Goal: Information Seeking & Learning: Learn about a topic

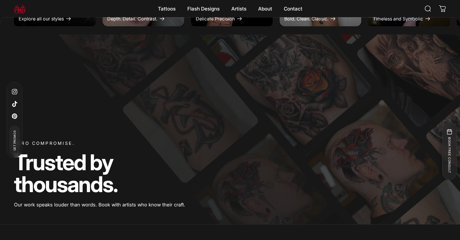
scroll to position [355, 0]
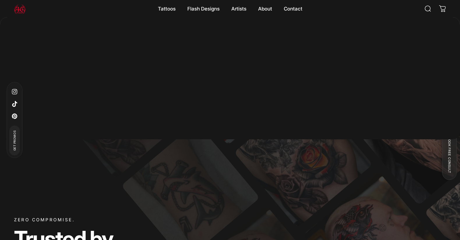
click at [154, 189] on div "Zero Compromise. Trusted by thousands. Our work speaks louder than words. Book …" at bounding box center [230, 205] width 460 height 189
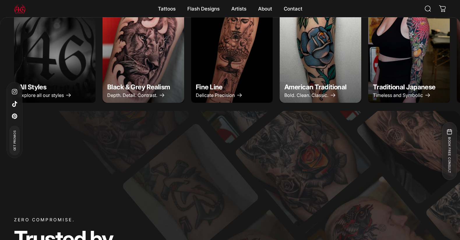
click at [237, 94] on img "Fine Line" at bounding box center [232, 51] width 86 height 107
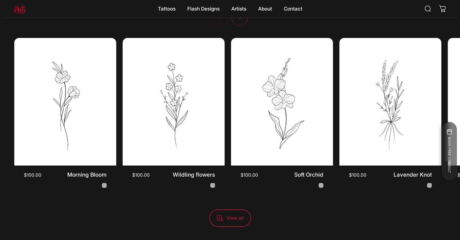
scroll to position [1568, 0]
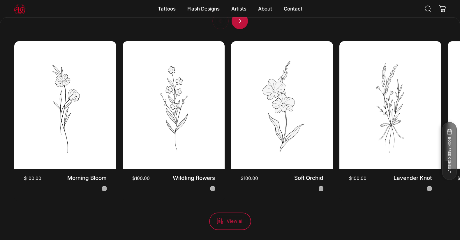
click at [237, 23] on span "Next" at bounding box center [240, 21] width 24 height 33
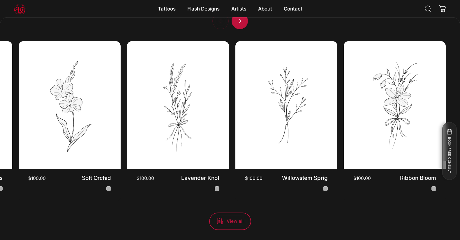
scroll to position [0, 219]
click at [237, 23] on div at bounding box center [230, 21] width 36 height 16
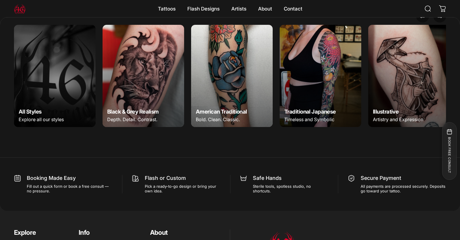
scroll to position [2052, 0]
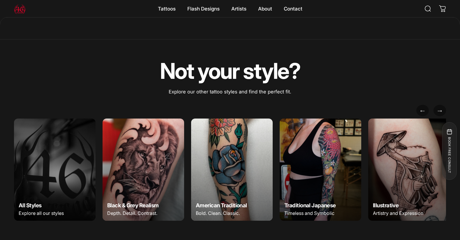
click at [138, 181] on img at bounding box center [144, 169] width 86 height 107
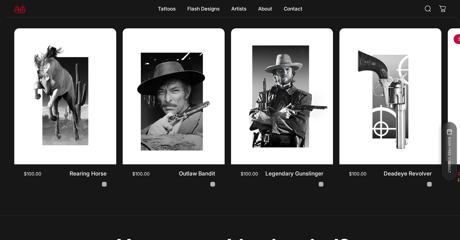
scroll to position [1687, 0]
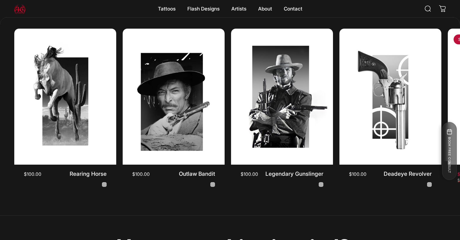
click at [123, 11] on header "Search Site navigation 46 Tattoo Tattoos Tattoos Custom Ink Tell your story. Co…" at bounding box center [230, 8] width 460 height 17
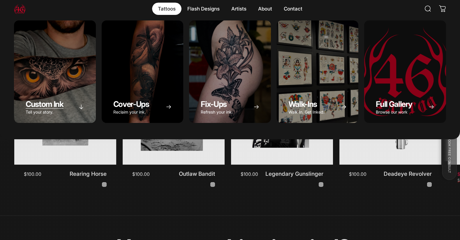
click at [60, 73] on div "Custom Ink" at bounding box center [55, 71] width 82 height 102
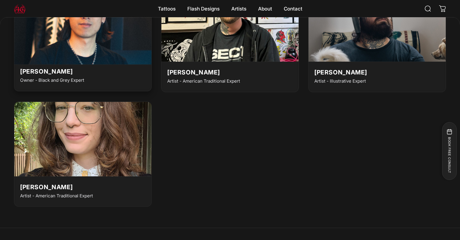
scroll to position [1798, 0]
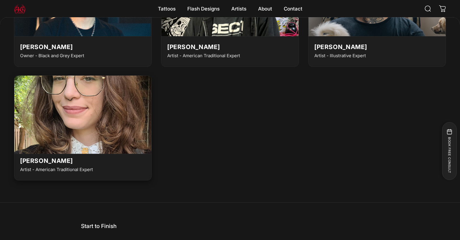
click at [106, 122] on img at bounding box center [82, 113] width 151 height 82
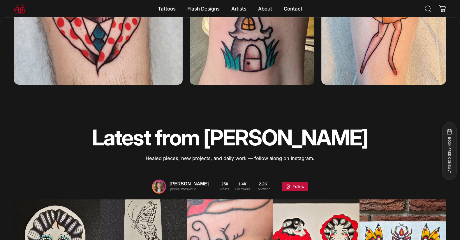
scroll to position [1157, 0]
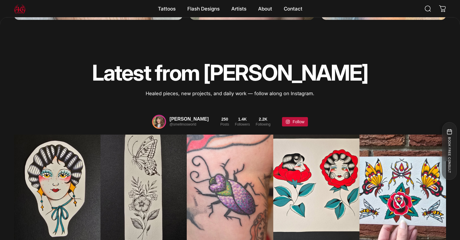
click at [109, 94] on p "Healed pieces, new projects, and daily work — follow along on Instagram." at bounding box center [230, 93] width 298 height 8
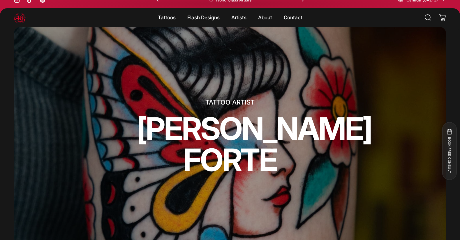
scroll to position [0, 0]
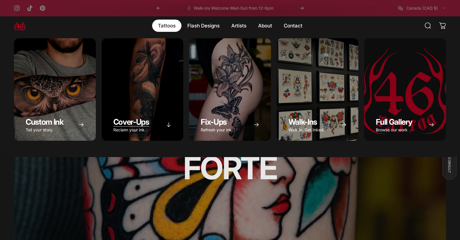
click at [141, 98] on div "Cover-Ups" at bounding box center [143, 89] width 82 height 102
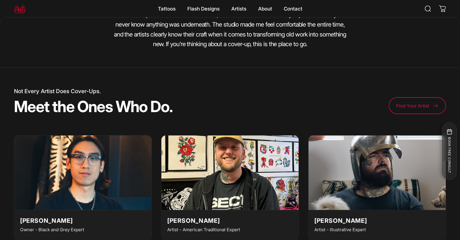
scroll to position [1023, 0]
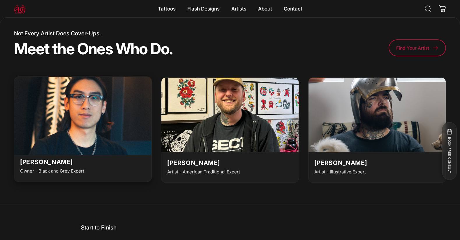
click at [101, 127] on img at bounding box center [82, 114] width 151 height 82
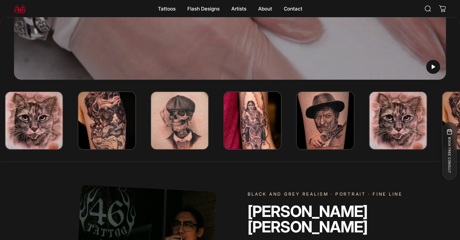
scroll to position [184, 0]
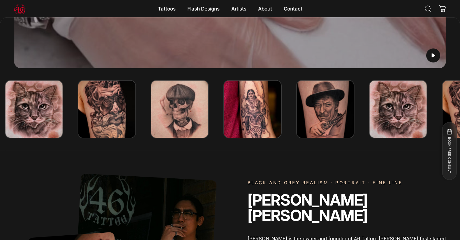
click at [101, 105] on img at bounding box center [107, 109] width 58 height 58
click at [108, 109] on img at bounding box center [107, 109] width 58 height 58
click at [119, 103] on img at bounding box center [107, 109] width 58 height 58
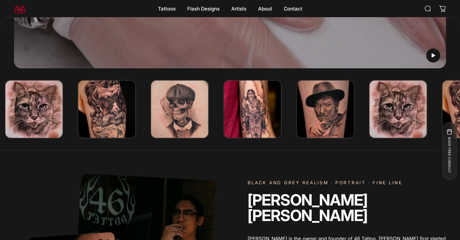
click at [119, 103] on img at bounding box center [107, 109] width 58 height 58
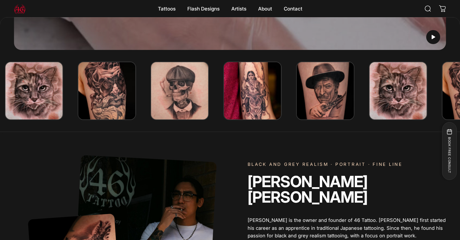
scroll to position [206, 0]
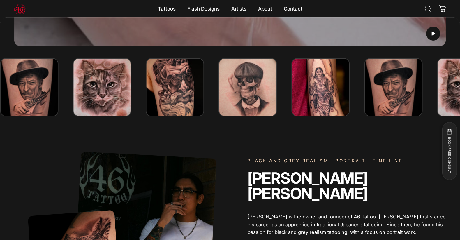
click at [190, 83] on img at bounding box center [175, 87] width 58 height 58
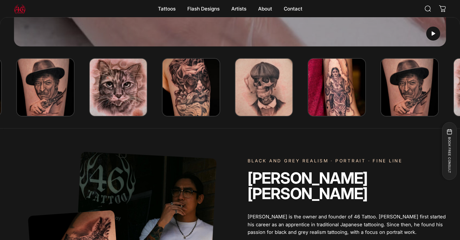
click at [220, 74] on img at bounding box center [191, 87] width 58 height 58
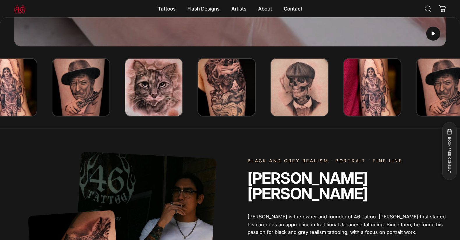
click at [256, 85] on img at bounding box center [227, 87] width 58 height 58
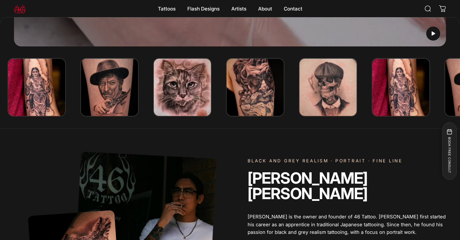
click at [284, 85] on img at bounding box center [255, 87] width 58 height 58
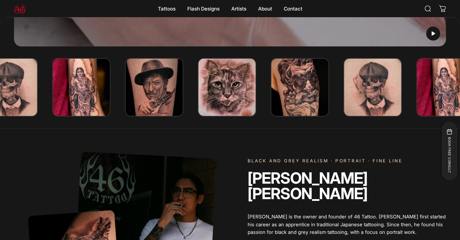
click at [299, 84] on img at bounding box center [300, 87] width 58 height 58
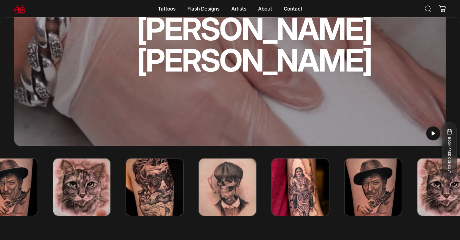
scroll to position [155, 0]
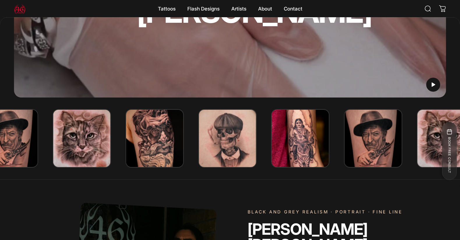
click at [158, 151] on img at bounding box center [155, 138] width 58 height 58
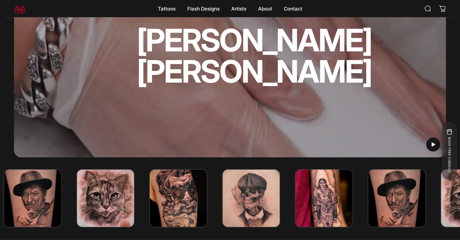
scroll to position [187, 0]
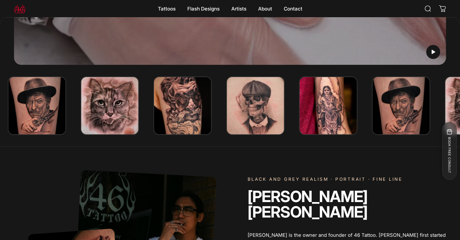
click at [154, 113] on img at bounding box center [183, 105] width 58 height 58
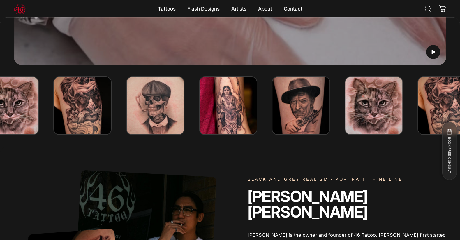
click at [199, 134] on img at bounding box center [228, 105] width 58 height 58
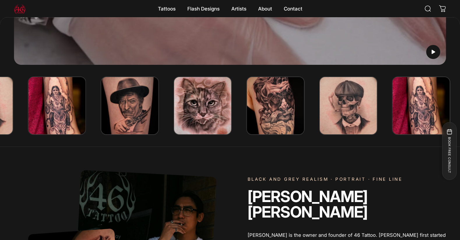
click at [174, 130] on img at bounding box center [203, 105] width 58 height 58
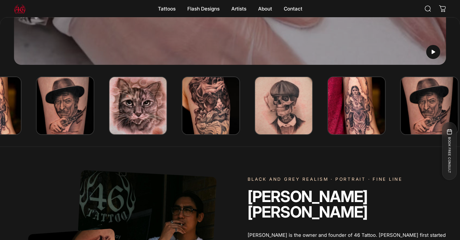
click at [182, 109] on img at bounding box center [211, 105] width 58 height 58
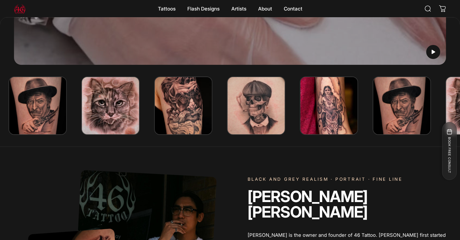
click at [300, 107] on img at bounding box center [329, 105] width 58 height 58
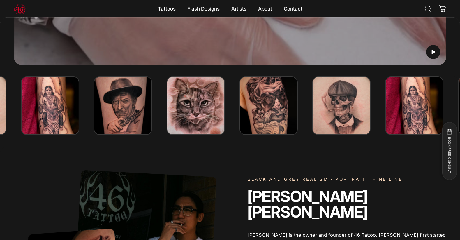
click at [240, 112] on img at bounding box center [269, 105] width 58 height 58
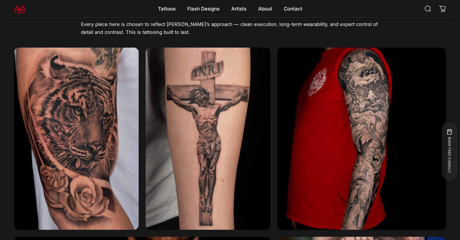
scroll to position [665, 0]
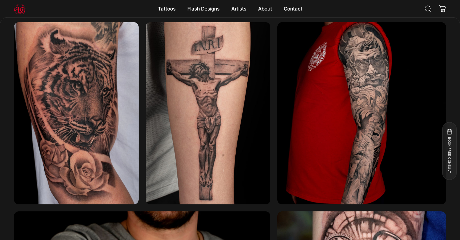
click at [378, 83] on img at bounding box center [361, 113] width 169 height 182
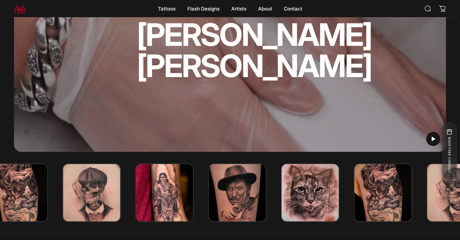
scroll to position [0, 0]
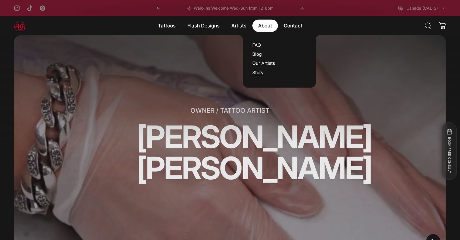
click at [257, 73] on link "Story" at bounding box center [257, 73] width 11 height 6
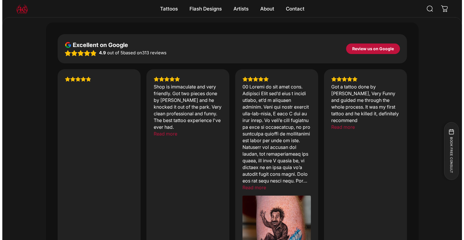
scroll to position [626, 0]
